Goal: Communication & Community: Answer question/provide support

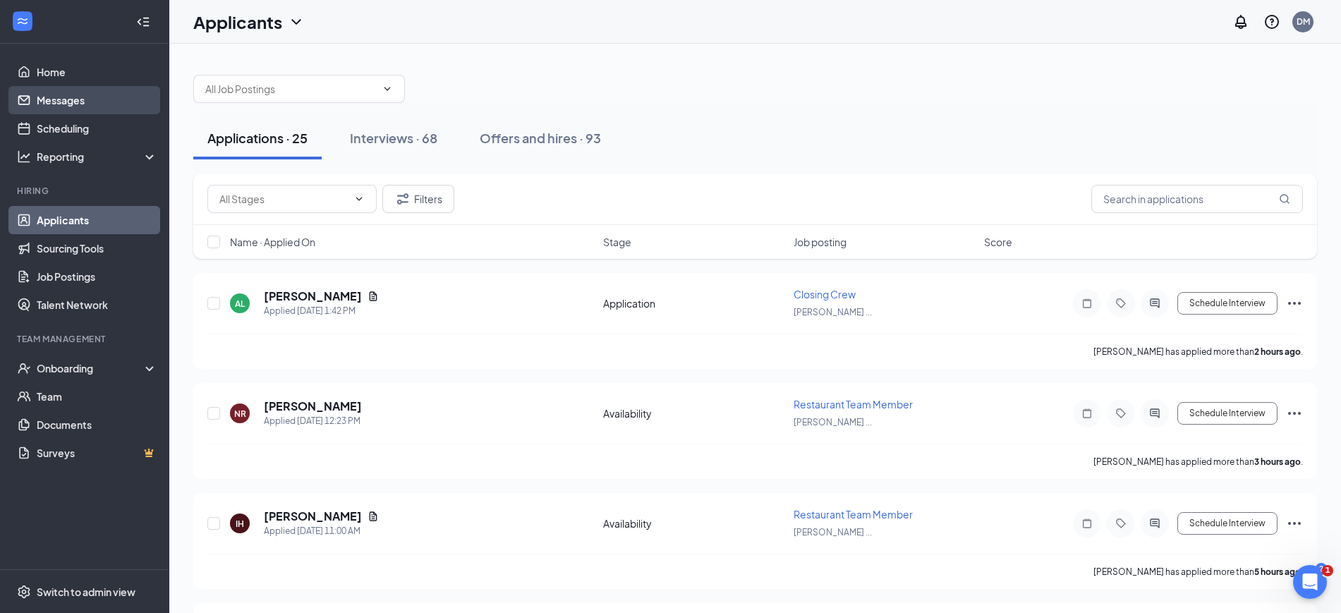
click at [56, 103] on link "Messages" at bounding box center [97, 100] width 121 height 28
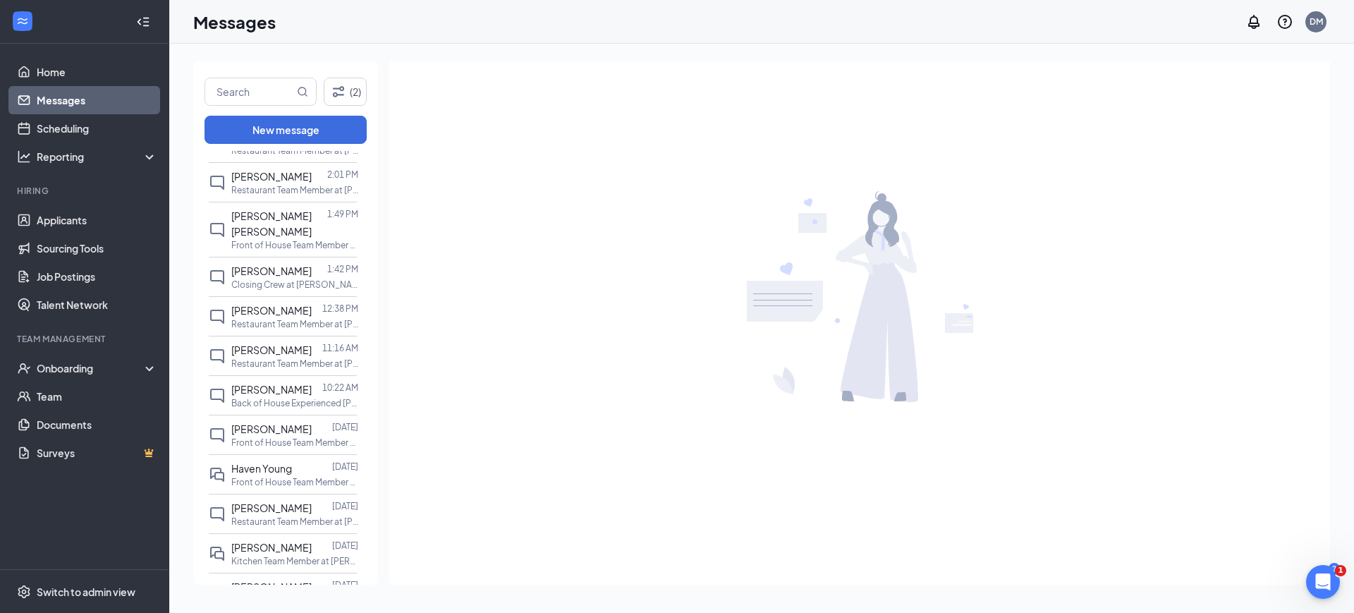
scroll to position [282, 0]
click at [260, 506] on span "[PERSON_NAME]" at bounding box center [271, 512] width 80 height 13
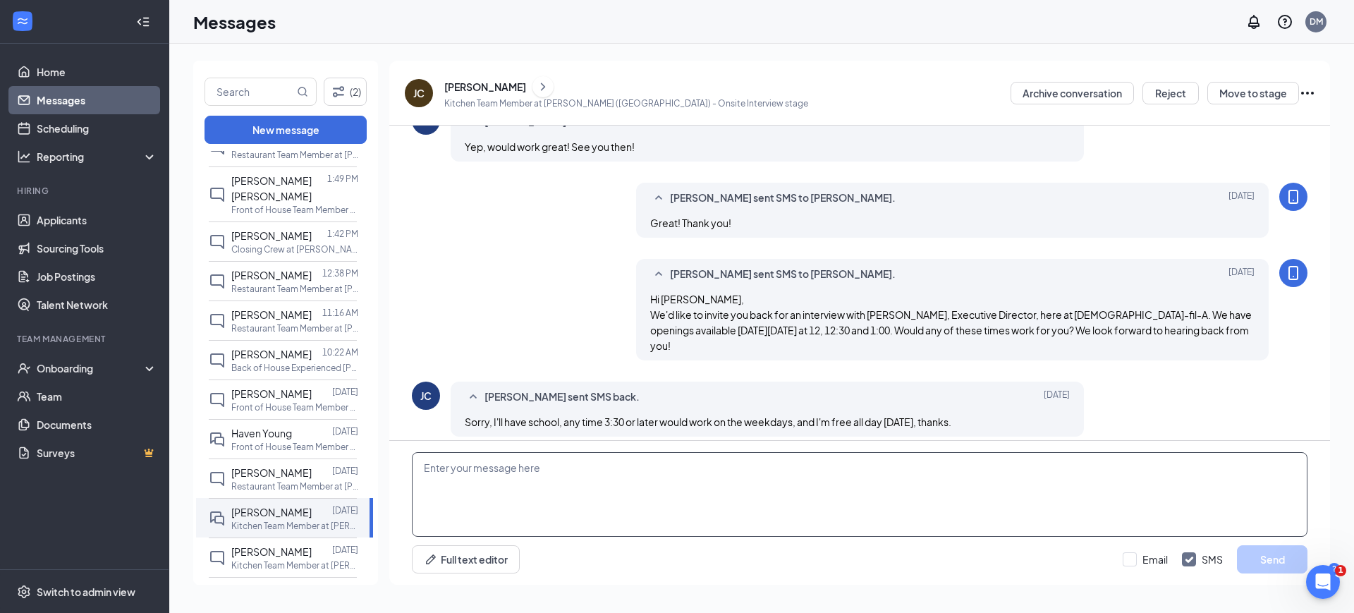
scroll to position [520, 0]
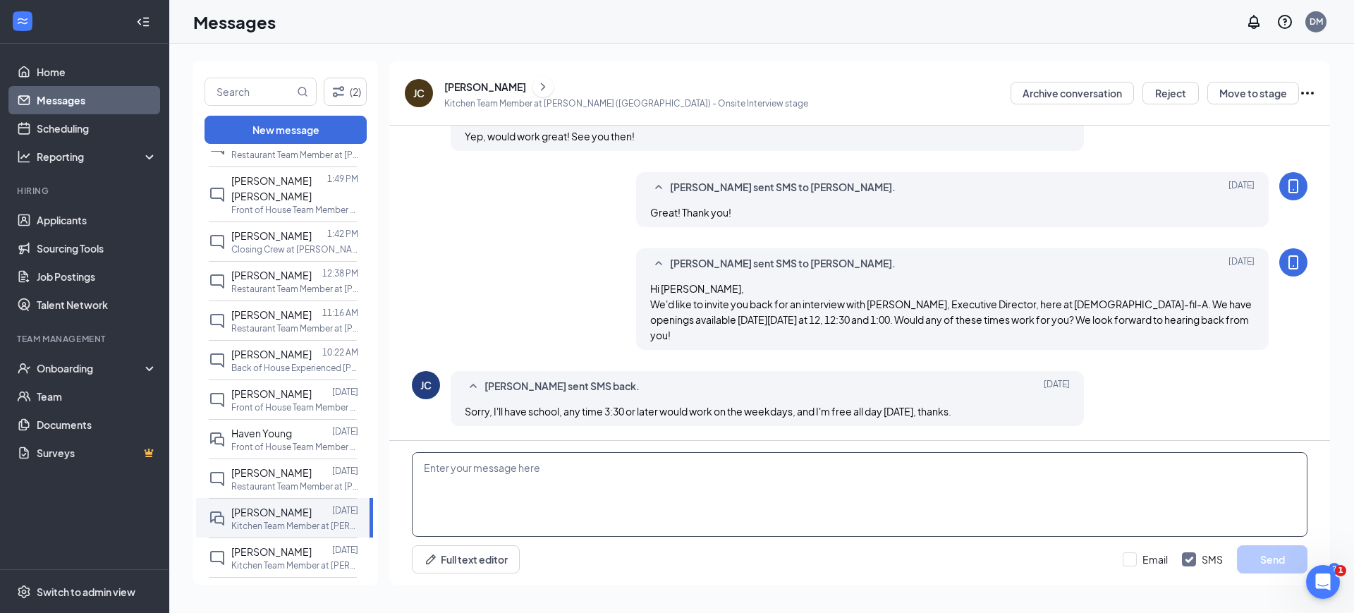
click at [728, 513] on textarea at bounding box center [860, 494] width 896 height 85
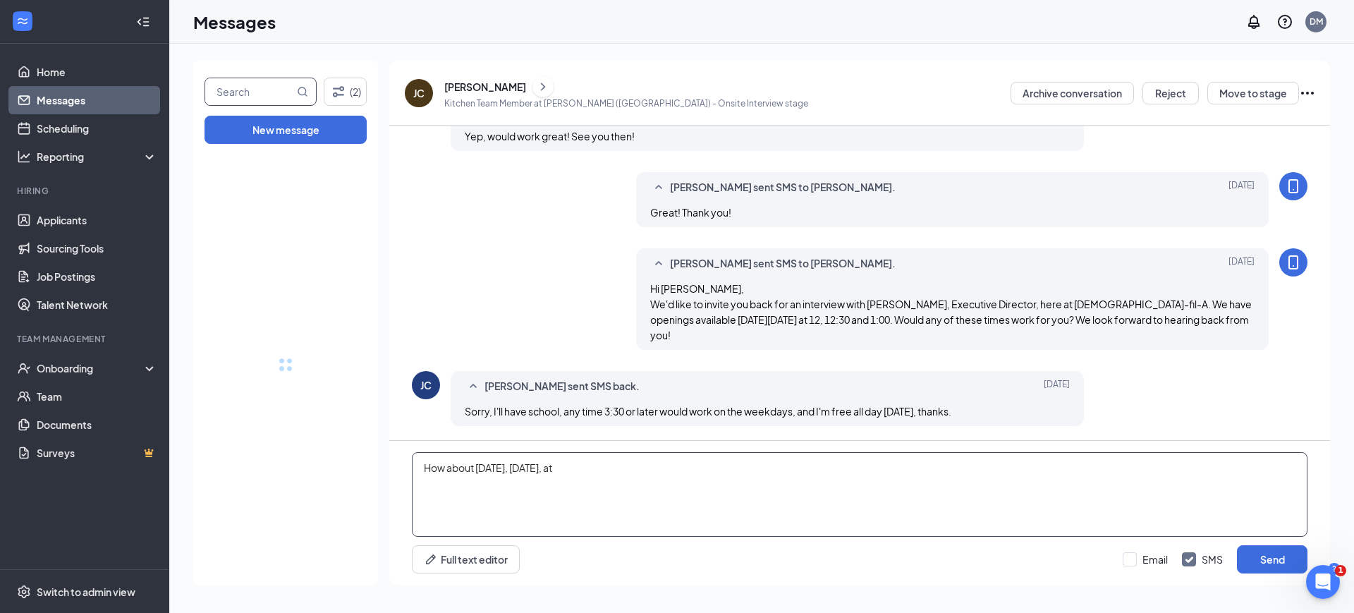
type textarea "How about [DATE], [DATE], at"
click at [264, 88] on input "text" at bounding box center [249, 91] width 89 height 27
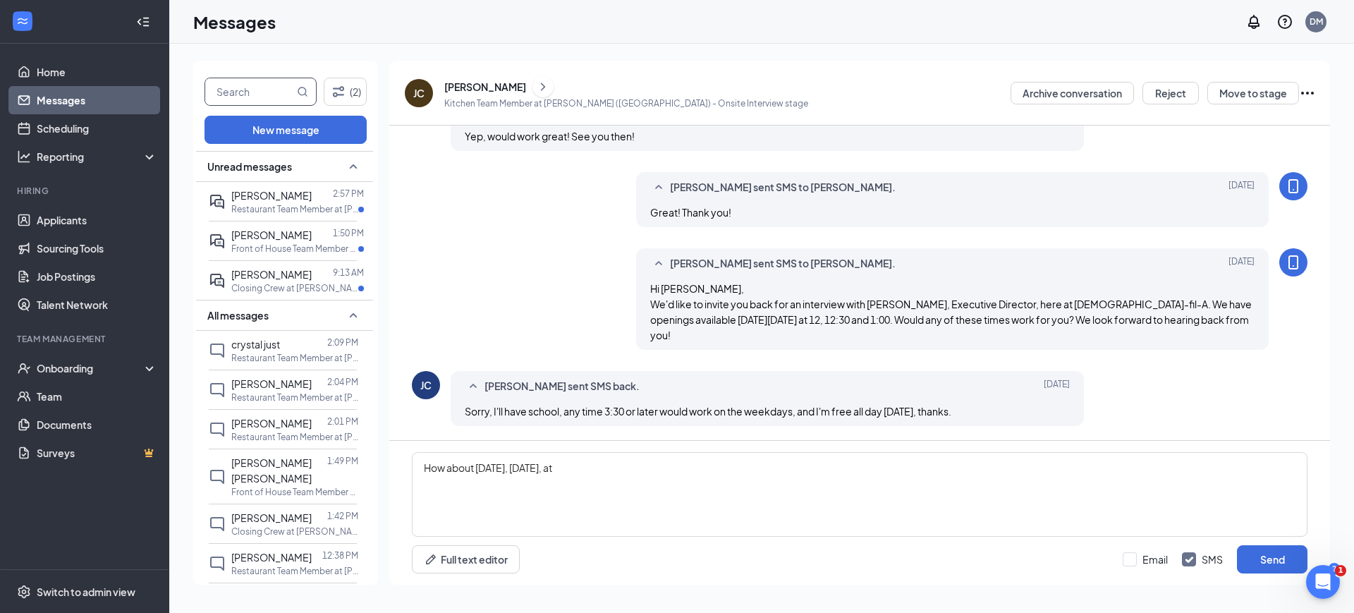
type input ","
type input "[PERSON_NAME]"
click at [333, 136] on button "New message" at bounding box center [285, 130] width 162 height 28
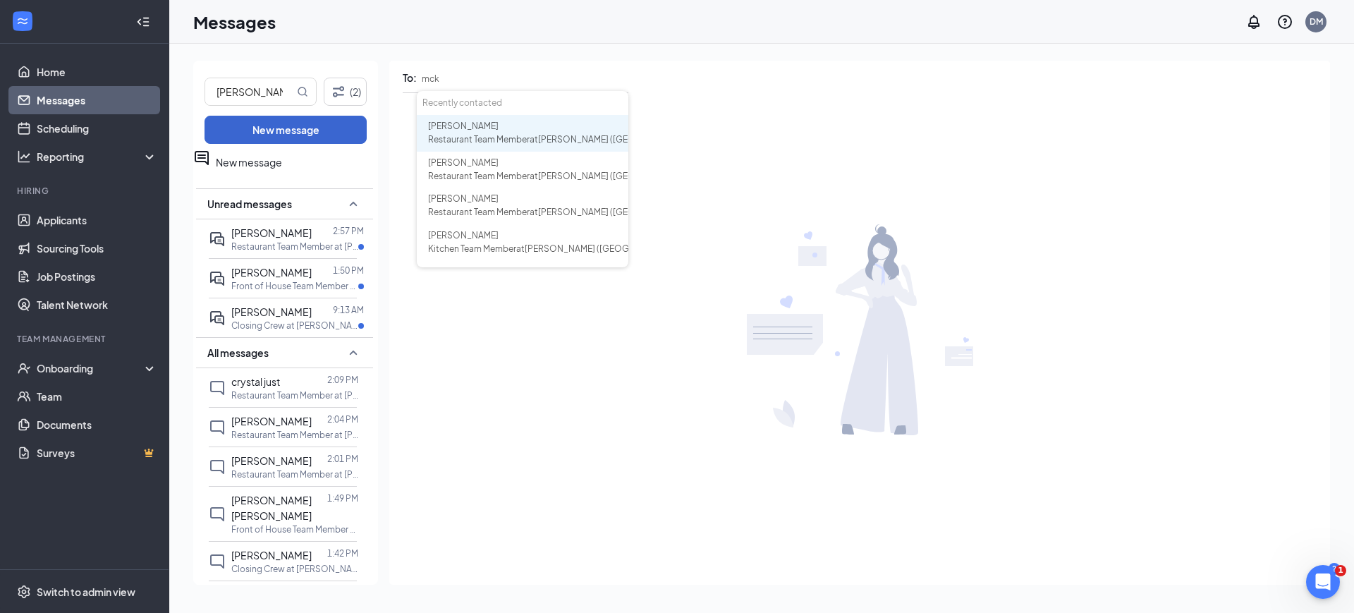
type input "mcke"
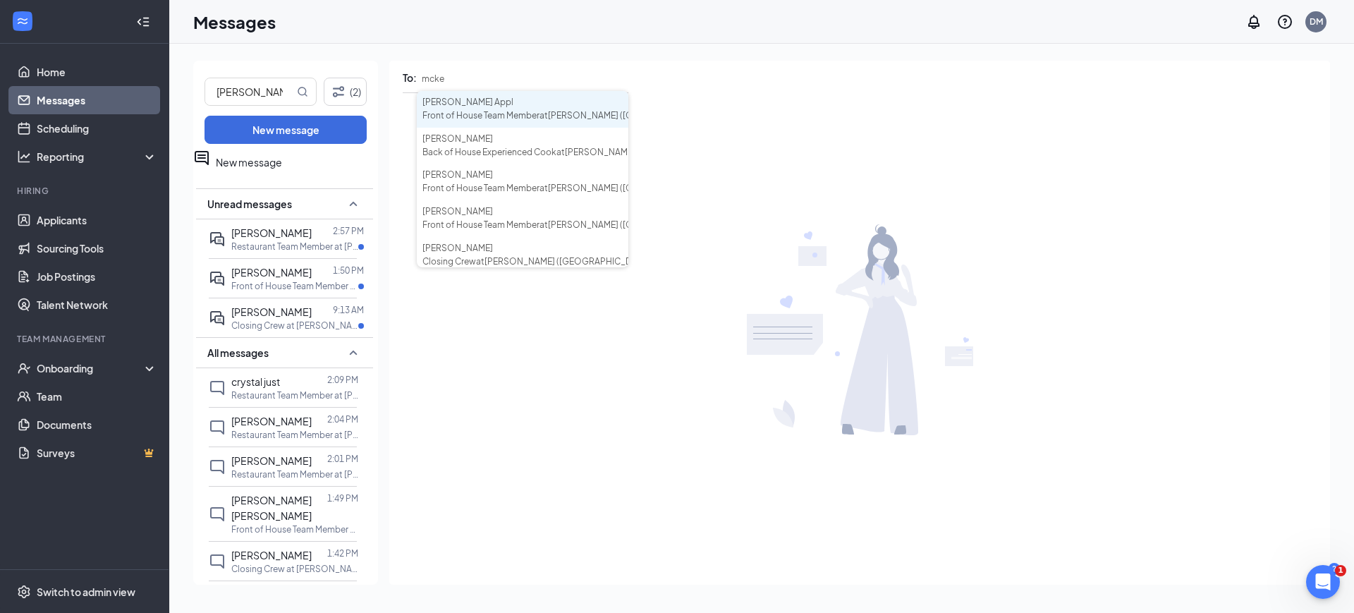
click at [525, 109] on div "[PERSON_NAME] Appl" at bounding box center [522, 102] width 200 height 13
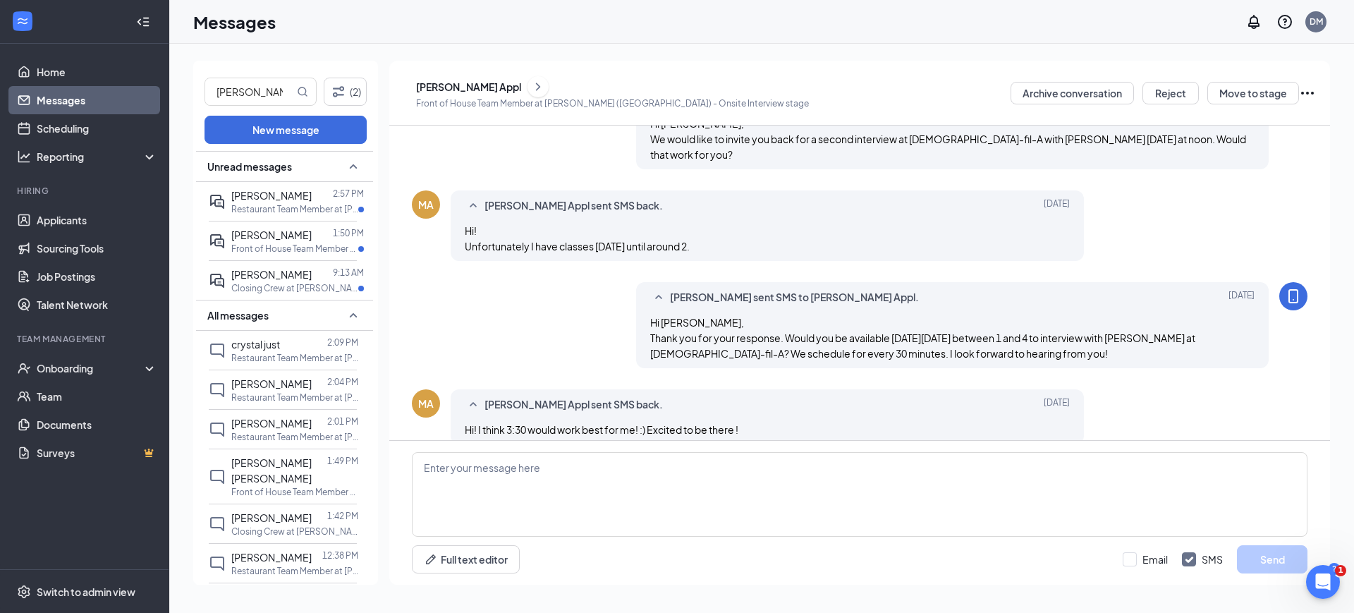
scroll to position [410, 0]
click at [475, 88] on div "[PERSON_NAME] Appl" at bounding box center [468, 87] width 105 height 14
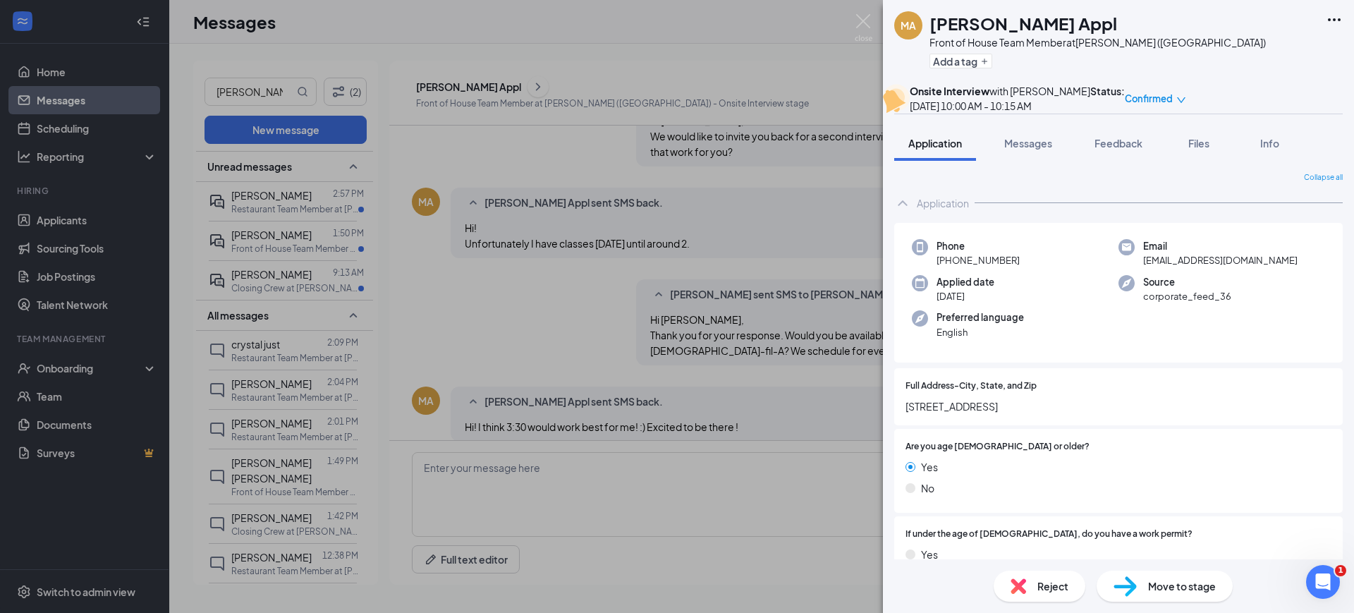
click at [861, 11] on div "MA [PERSON_NAME] Appl Front of House Team Member at [PERSON_NAME] ([GEOGRAPHIC_…" at bounding box center [677, 306] width 1354 height 613
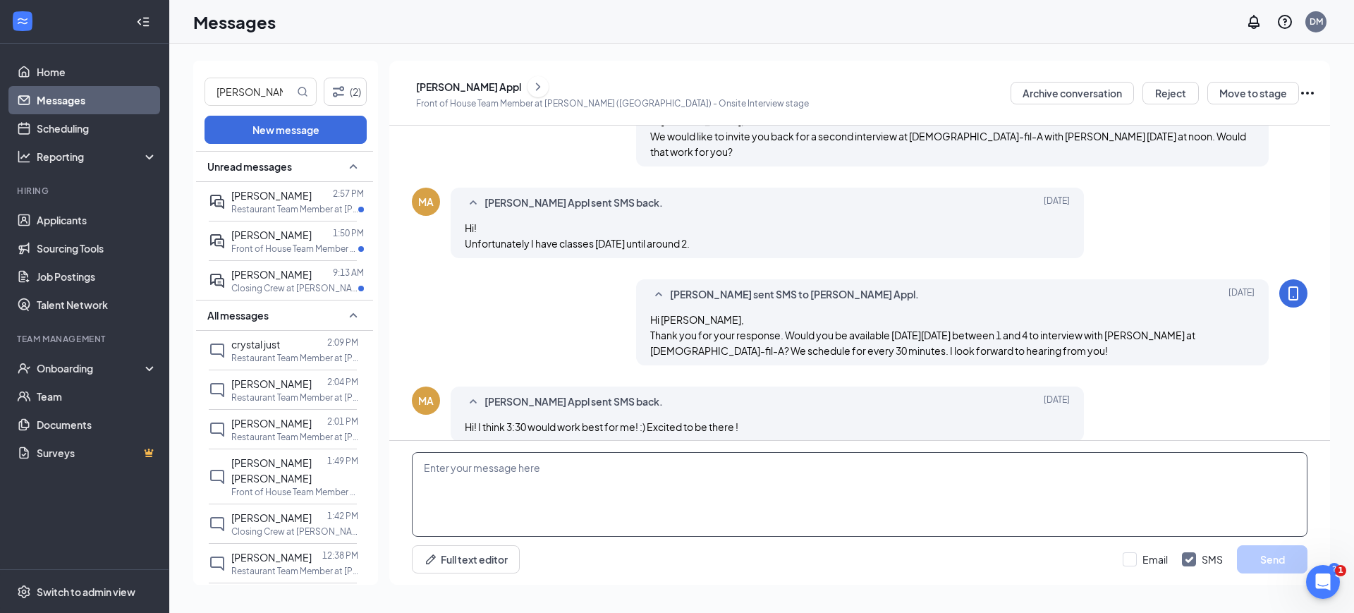
click at [577, 475] on textarea at bounding box center [860, 494] width 896 height 85
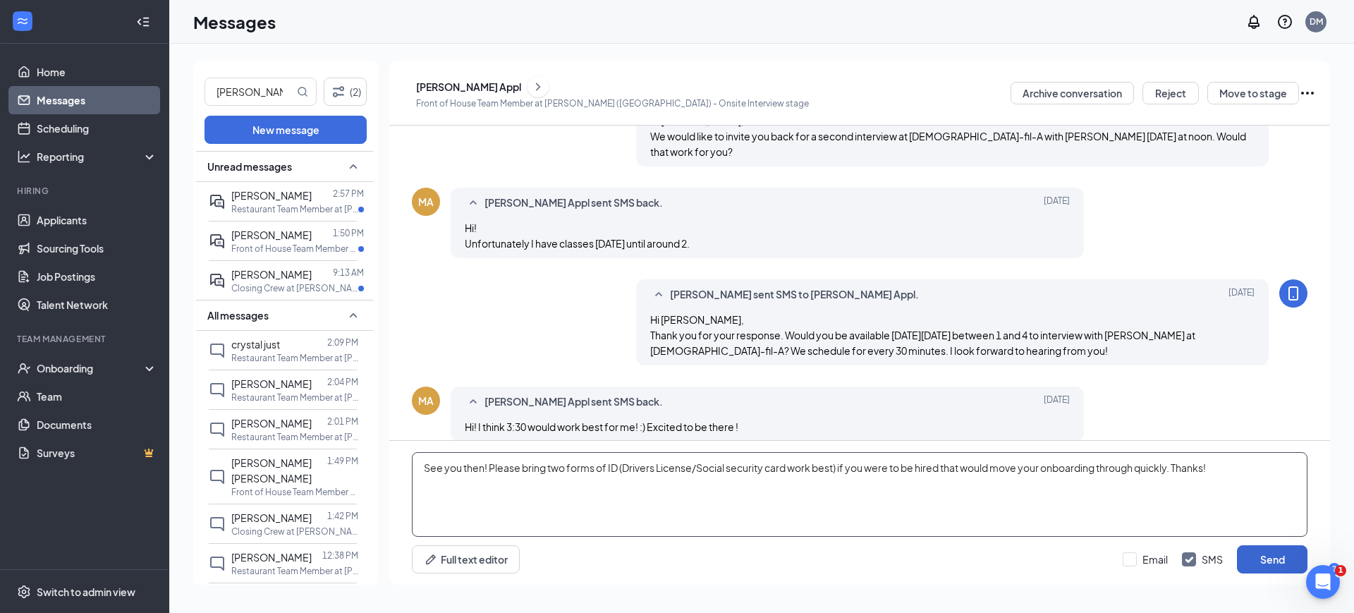
type textarea "See you then! Please bring two forms of ID (Drivers License/Social security car…"
click at [1276, 563] on button "Send" at bounding box center [1272, 559] width 71 height 28
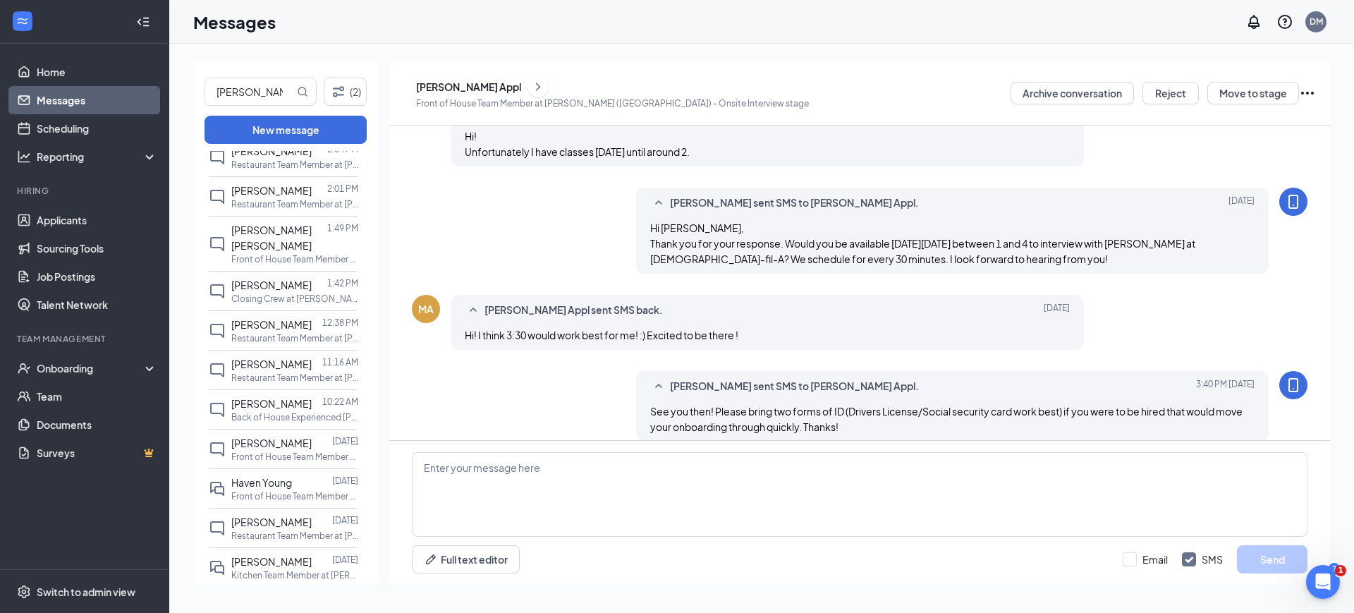
scroll to position [238, 0]
click at [274, 563] on p "Kitchen Team Member at [PERSON_NAME] ([GEOGRAPHIC_DATA])" at bounding box center [294, 569] width 127 height 12
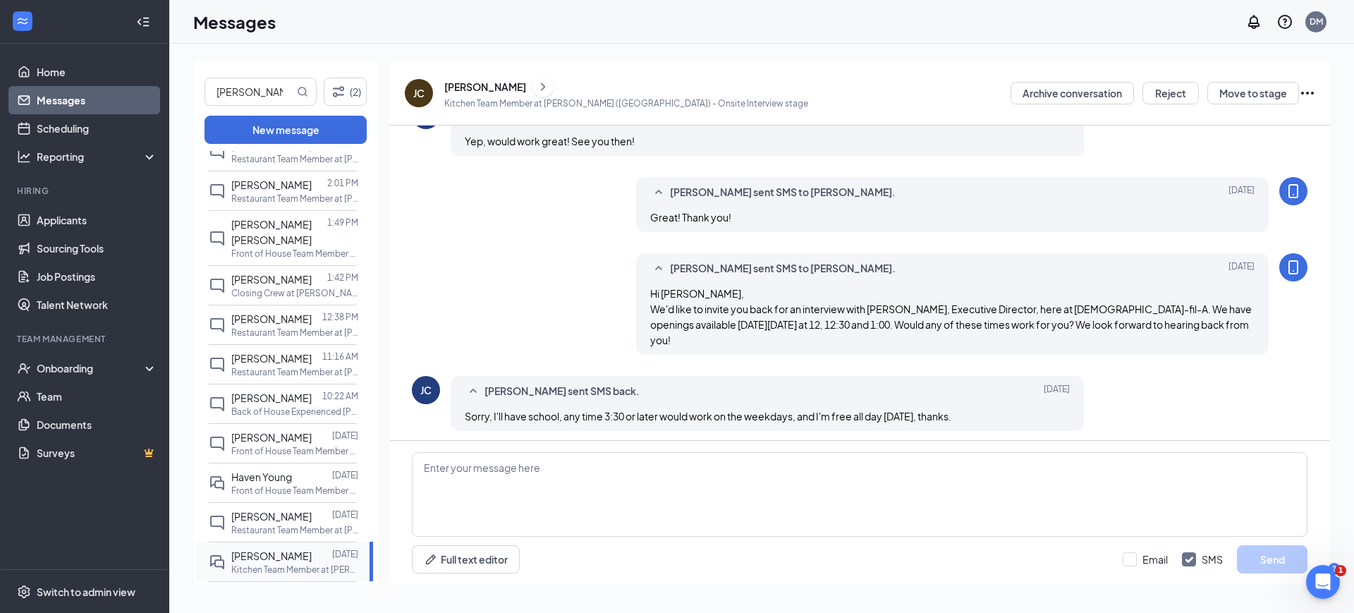
scroll to position [520, 0]
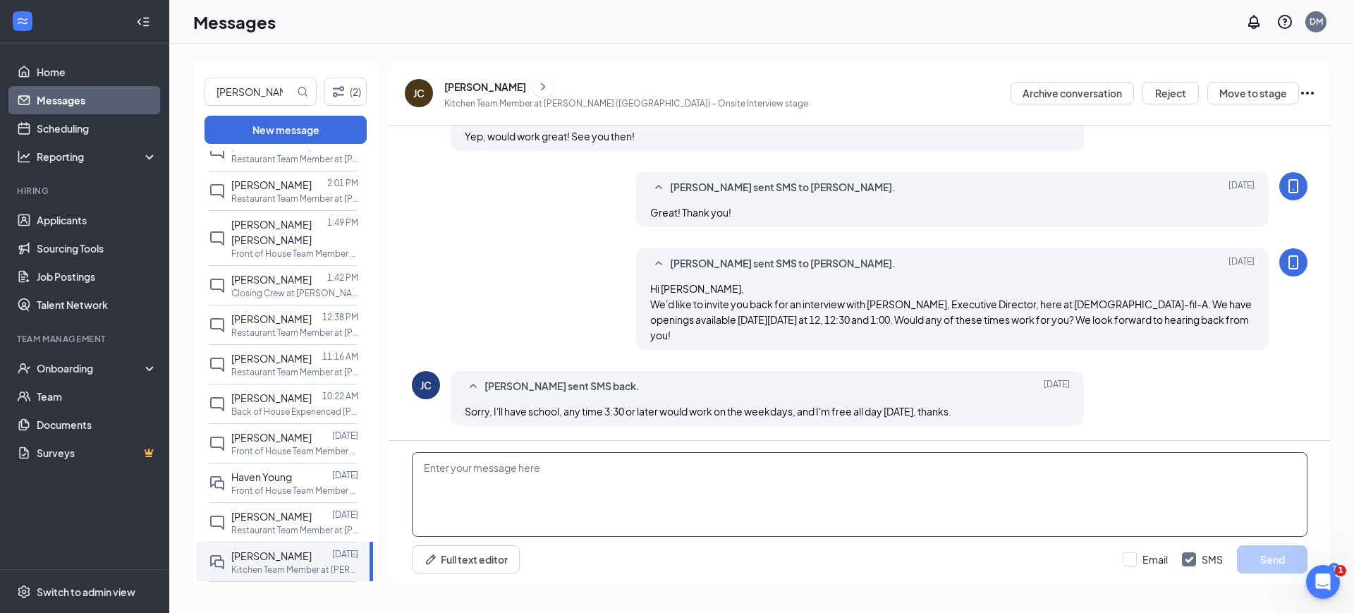
click at [798, 475] on textarea at bounding box center [860, 494] width 896 height 85
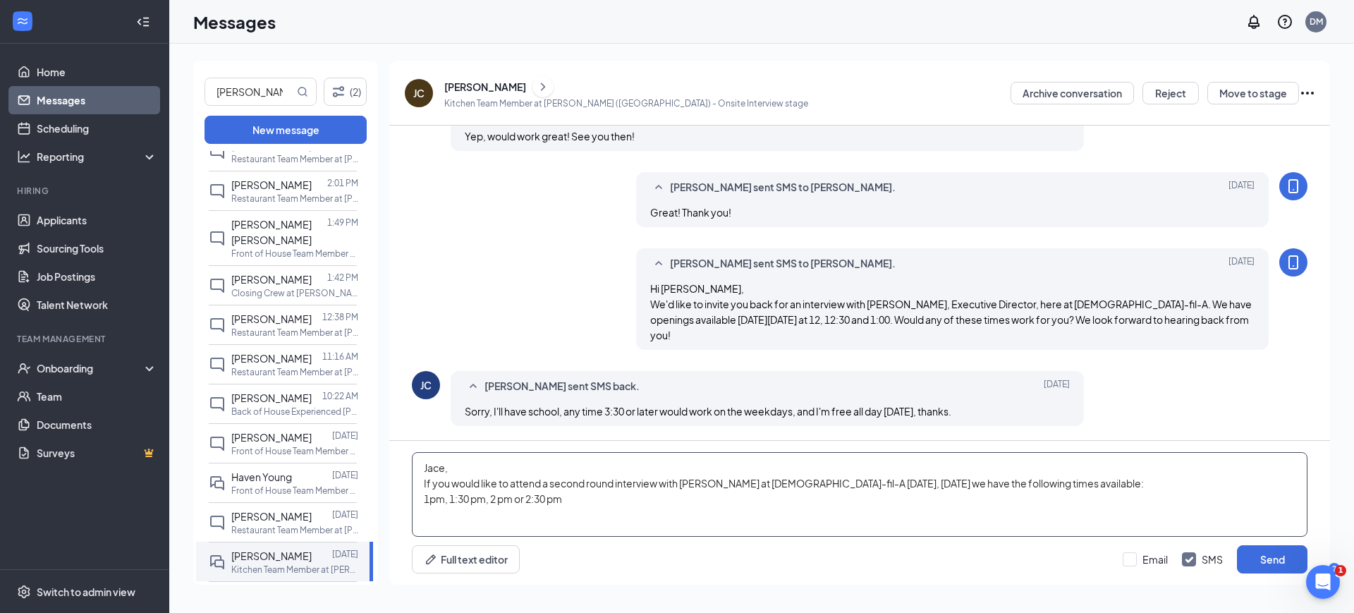
click at [903, 484] on textarea "Jace, If you would like to attend a second round interview with [PERSON_NAME] a…" at bounding box center [860, 494] width 896 height 85
click at [592, 501] on textarea "Jace, If you would like to attend a second round interview with [PERSON_NAME] a…" at bounding box center [860, 494] width 896 height 85
click at [825, 480] on textarea "[PERSON_NAME], If you would like to attend a second round interview with [PERSO…" at bounding box center [860, 494] width 896 height 85
type textarea "Jace, If you would like to attend a second round interview with [PERSON_NAME] a…"
click at [1271, 545] on button "Send" at bounding box center [1272, 559] width 71 height 28
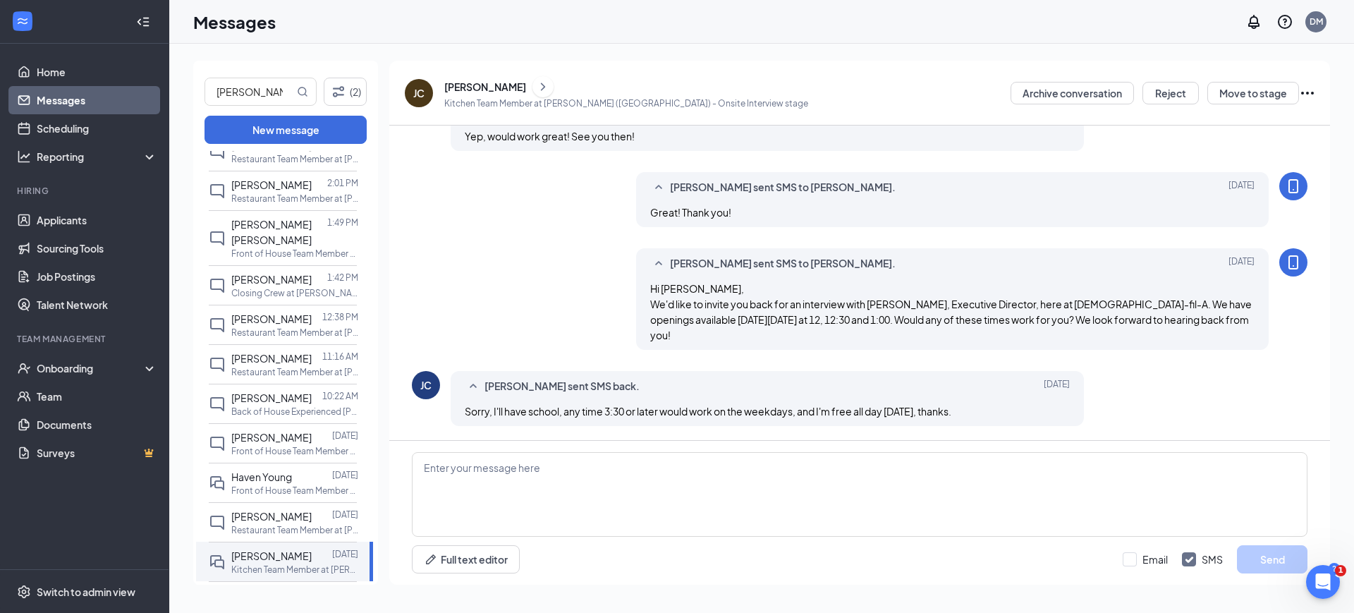
scroll to position [643, 0]
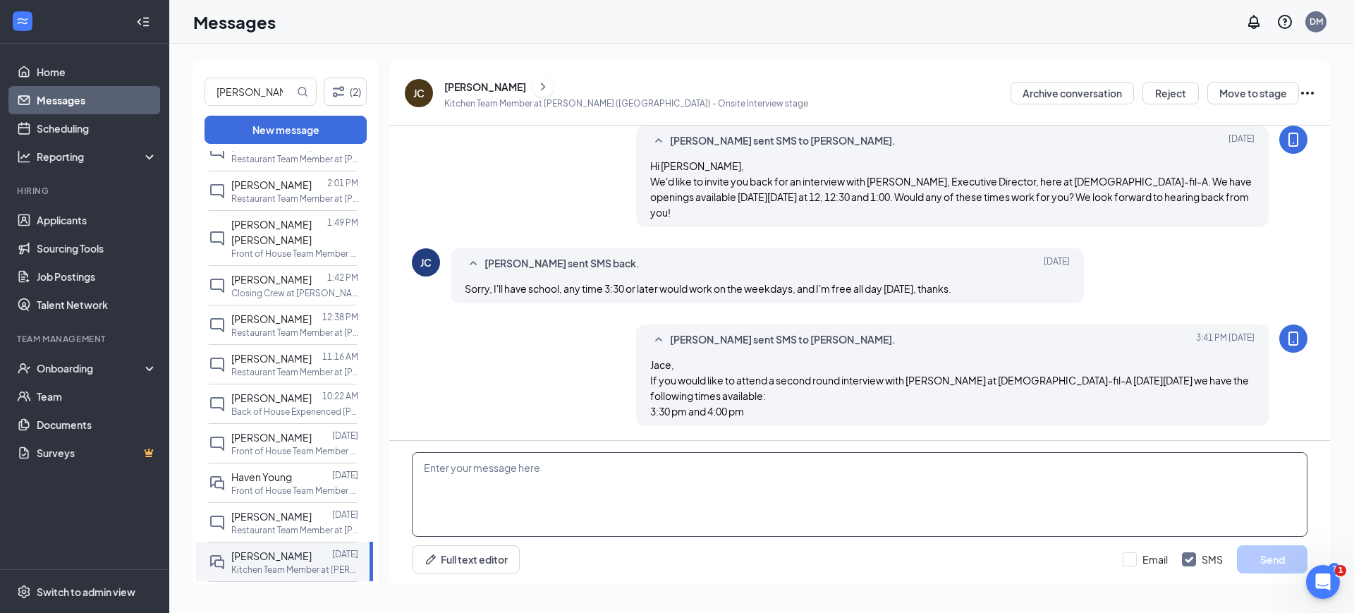
click at [520, 513] on textarea at bounding box center [860, 494] width 896 height 85
click at [85, 103] on link "Messages" at bounding box center [97, 100] width 121 height 28
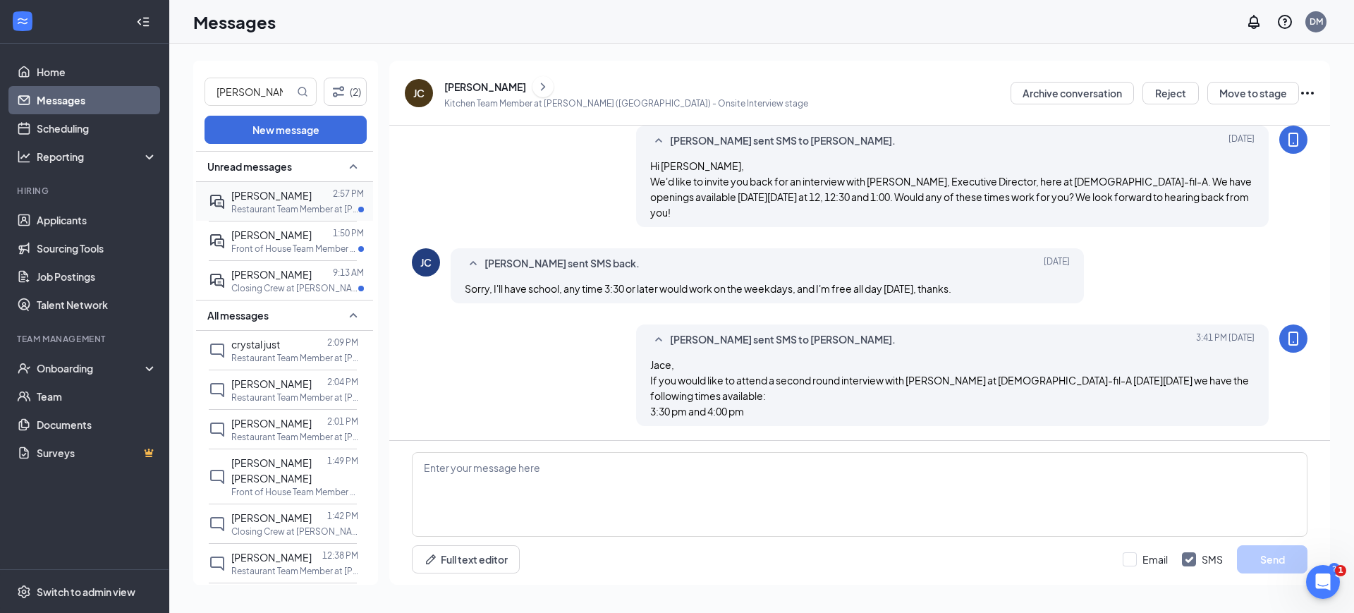
click at [280, 204] on p "Restaurant Team Member at [PERSON_NAME] ([GEOGRAPHIC_DATA])" at bounding box center [294, 209] width 127 height 12
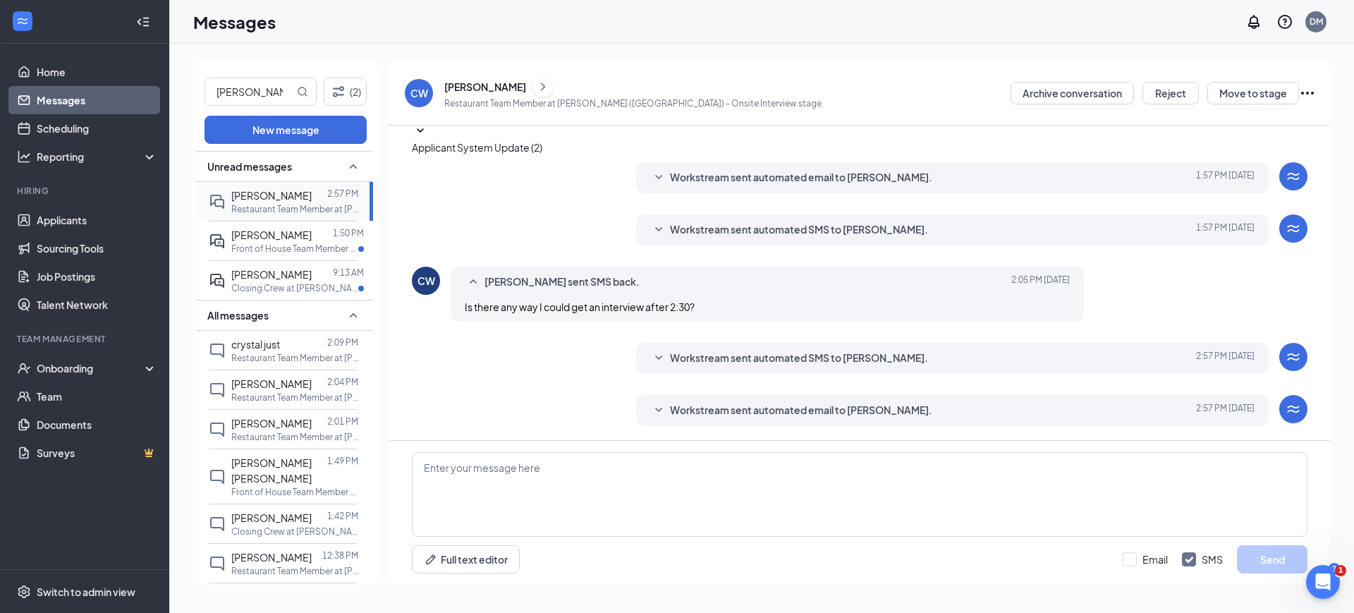
scroll to position [202, 0]
click at [271, 236] on span "[PERSON_NAME]" at bounding box center [271, 234] width 80 height 13
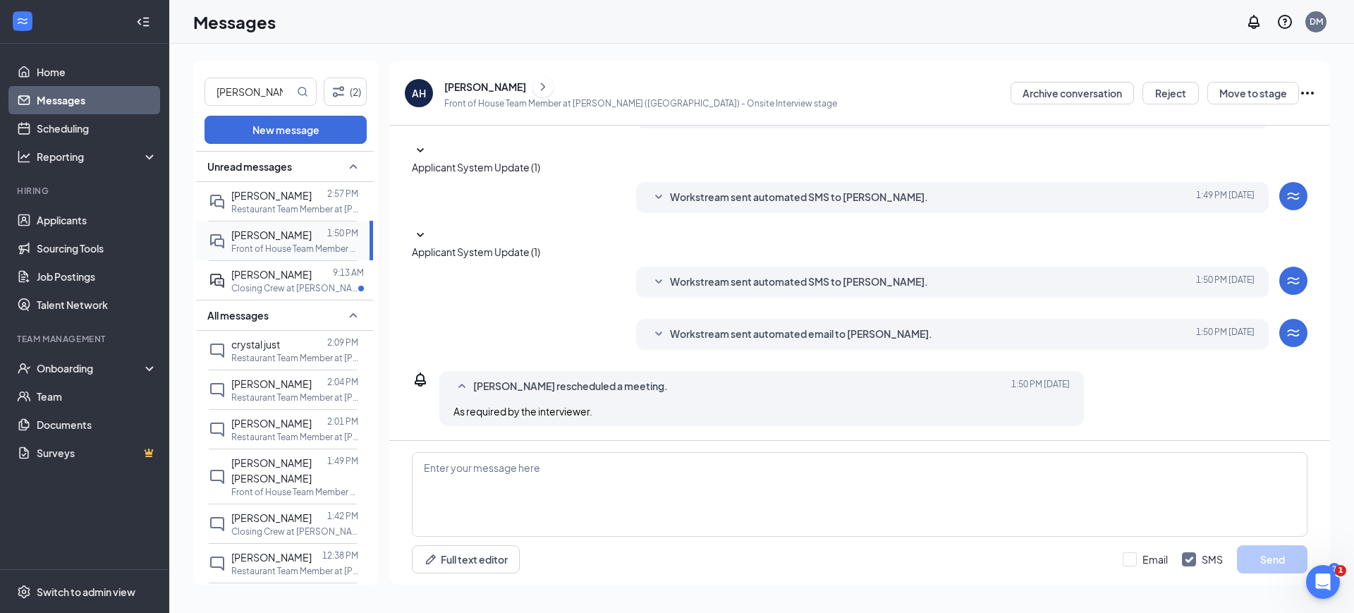
scroll to position [243, 0]
click at [264, 286] on p "Closing Crew at [PERSON_NAME] ([GEOGRAPHIC_DATA])" at bounding box center [294, 288] width 127 height 12
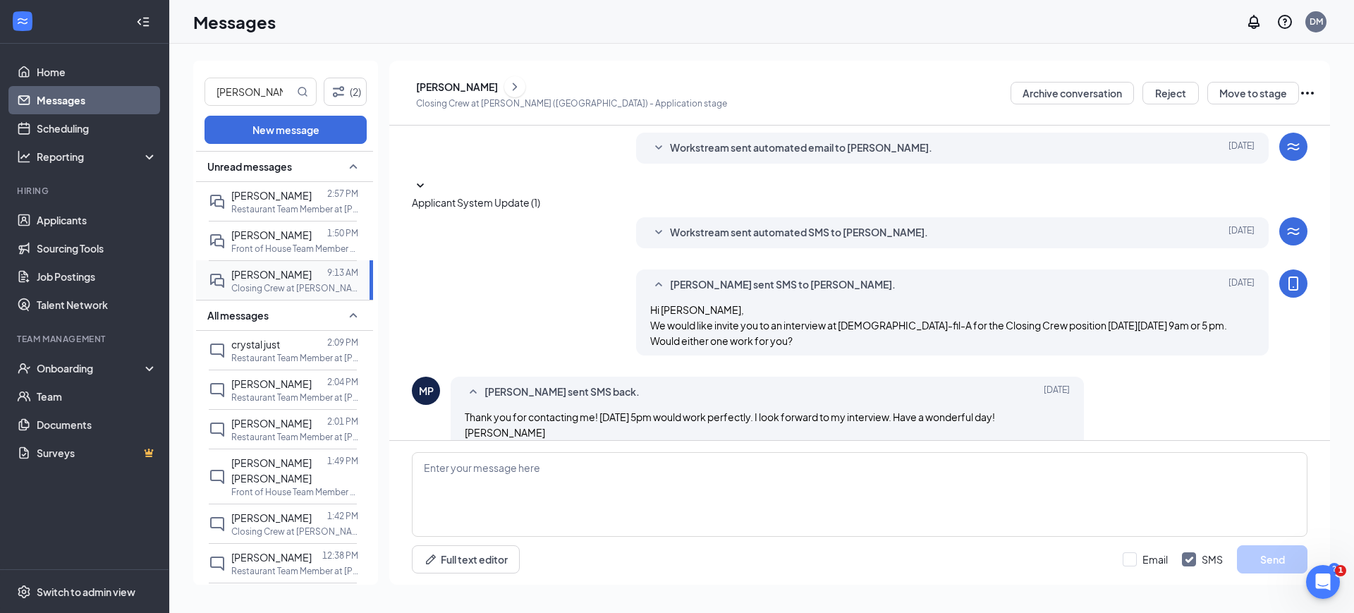
scroll to position [121, 0]
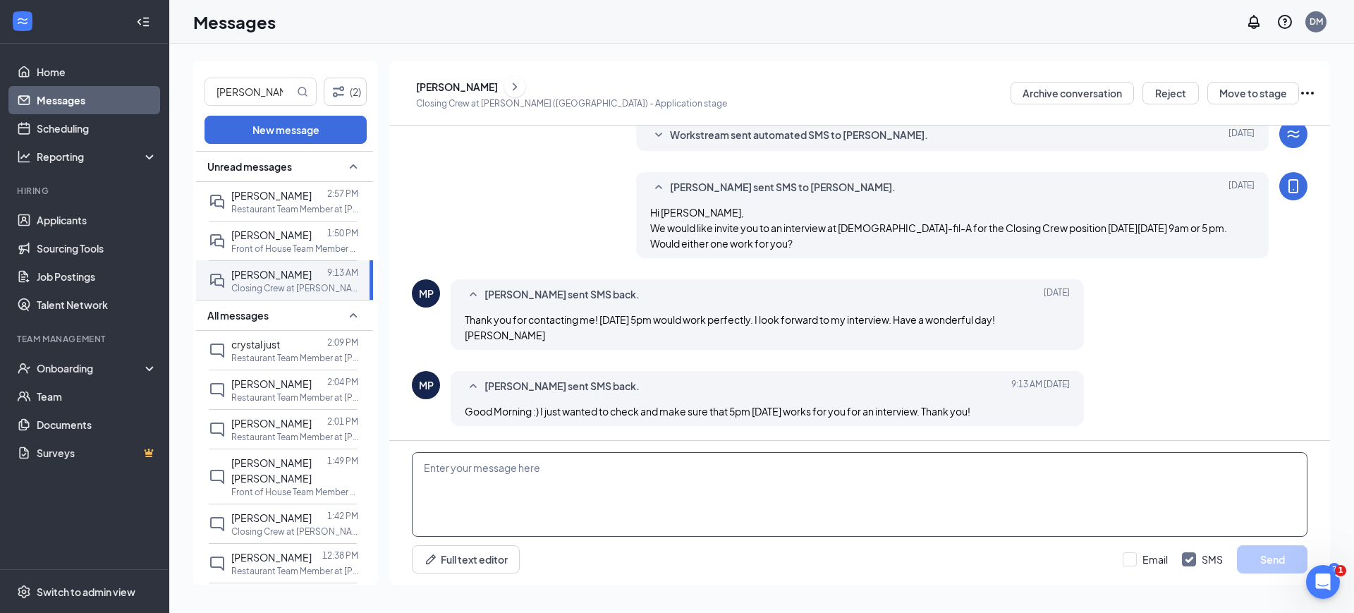
click at [683, 501] on textarea at bounding box center [860, 494] width 896 height 85
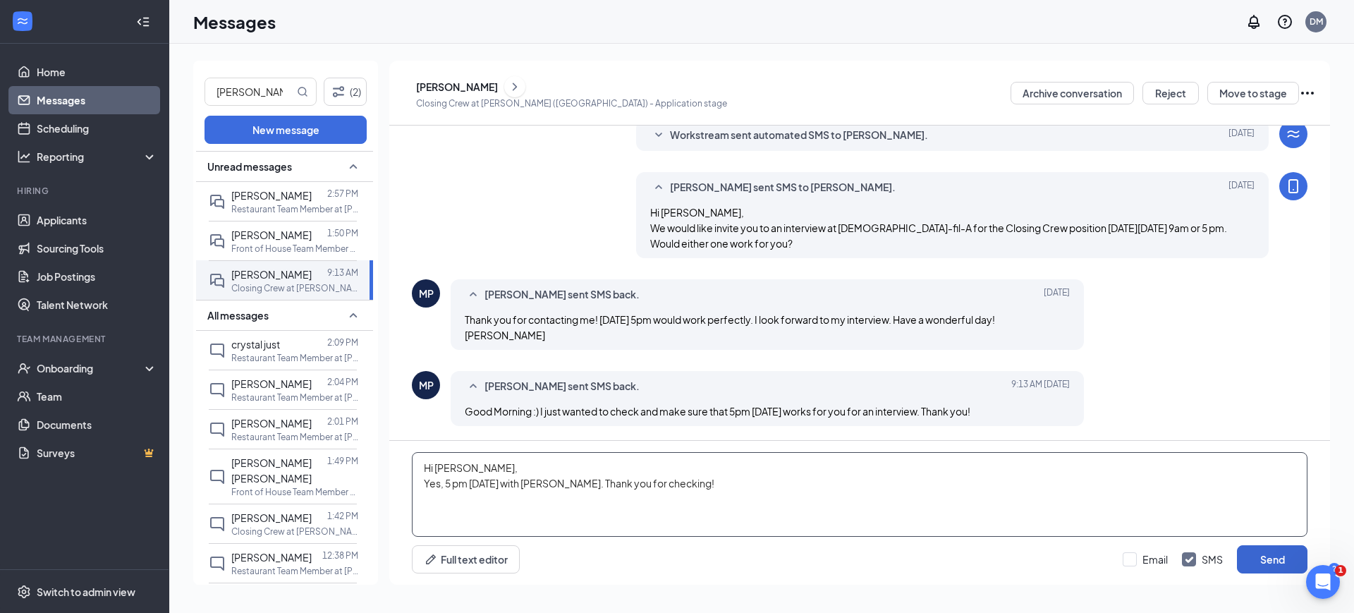
type textarea "Hi [PERSON_NAME], Yes, 5 pm [DATE] with [PERSON_NAME]. Thank you for checking!"
click at [1248, 568] on button "Send" at bounding box center [1272, 559] width 71 height 28
